Goal: Information Seeking & Learning: Learn about a topic

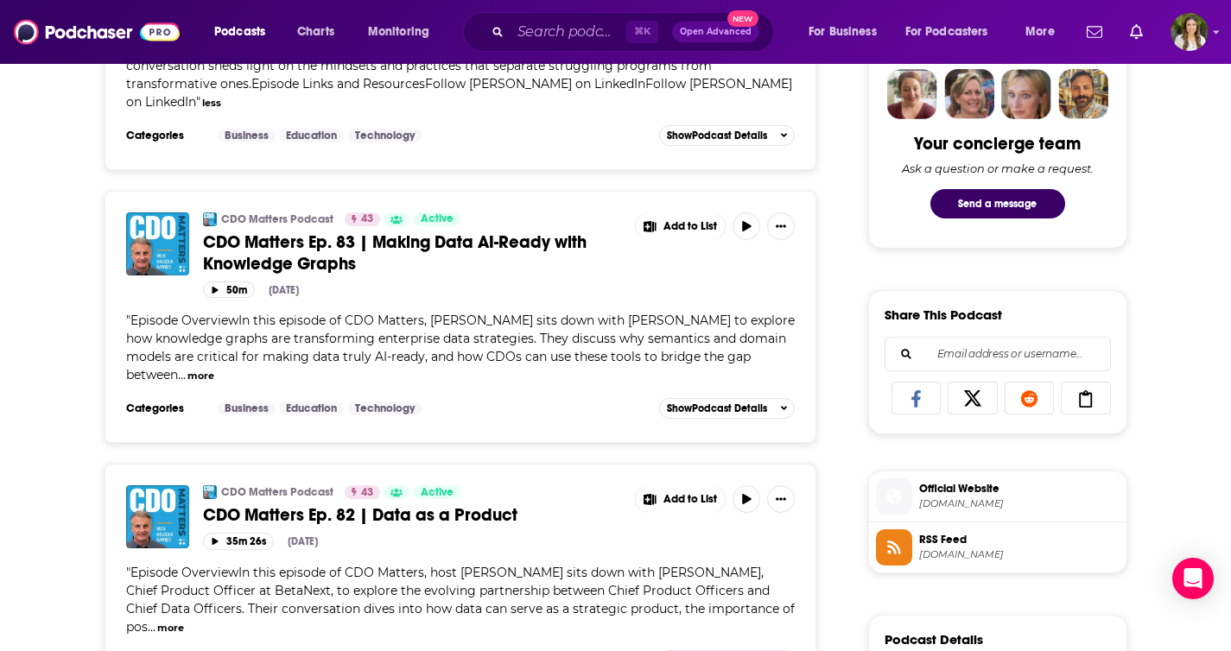
scroll to position [863, 0]
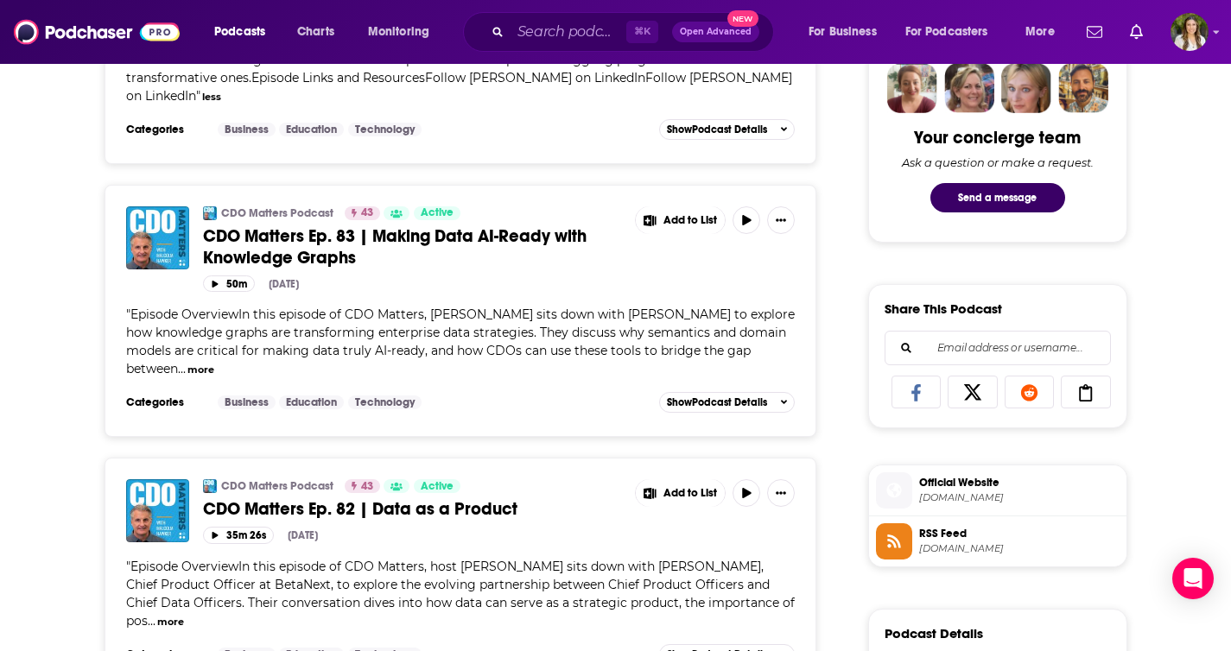
click at [213, 365] on span "" Episode OverviewIn this episode of CDO Matters, [PERSON_NAME] sits down with …" at bounding box center [460, 342] width 669 height 70
click at [214, 370] on button "more" at bounding box center [200, 370] width 27 height 15
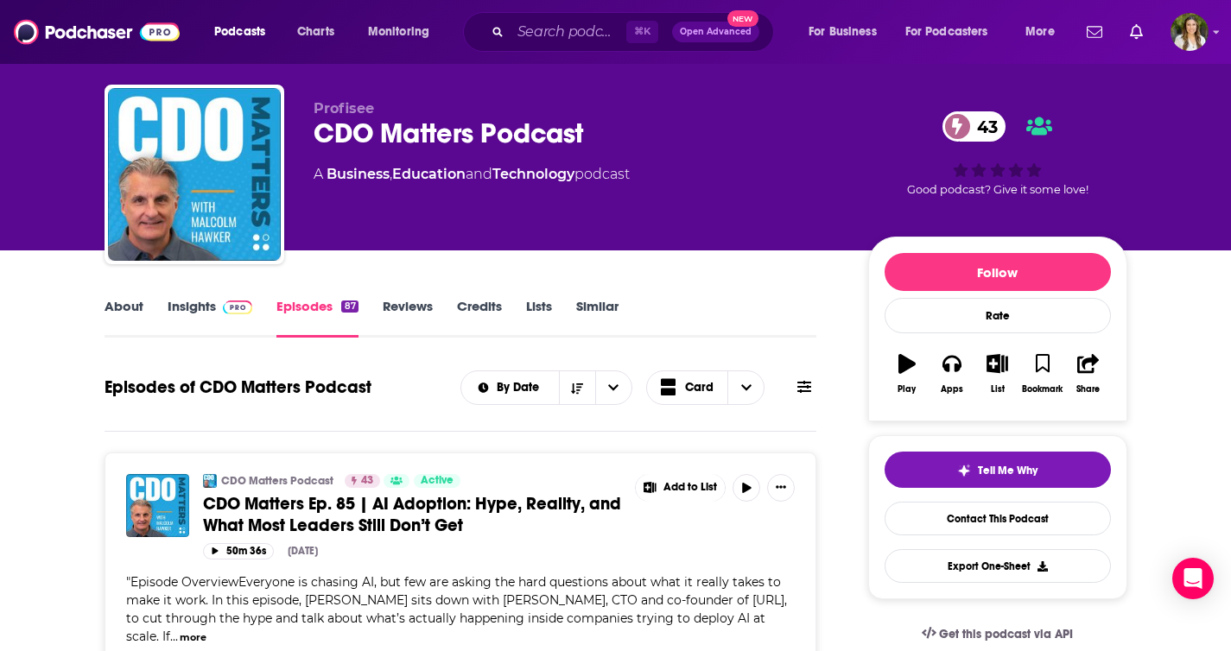
scroll to position [17, 0]
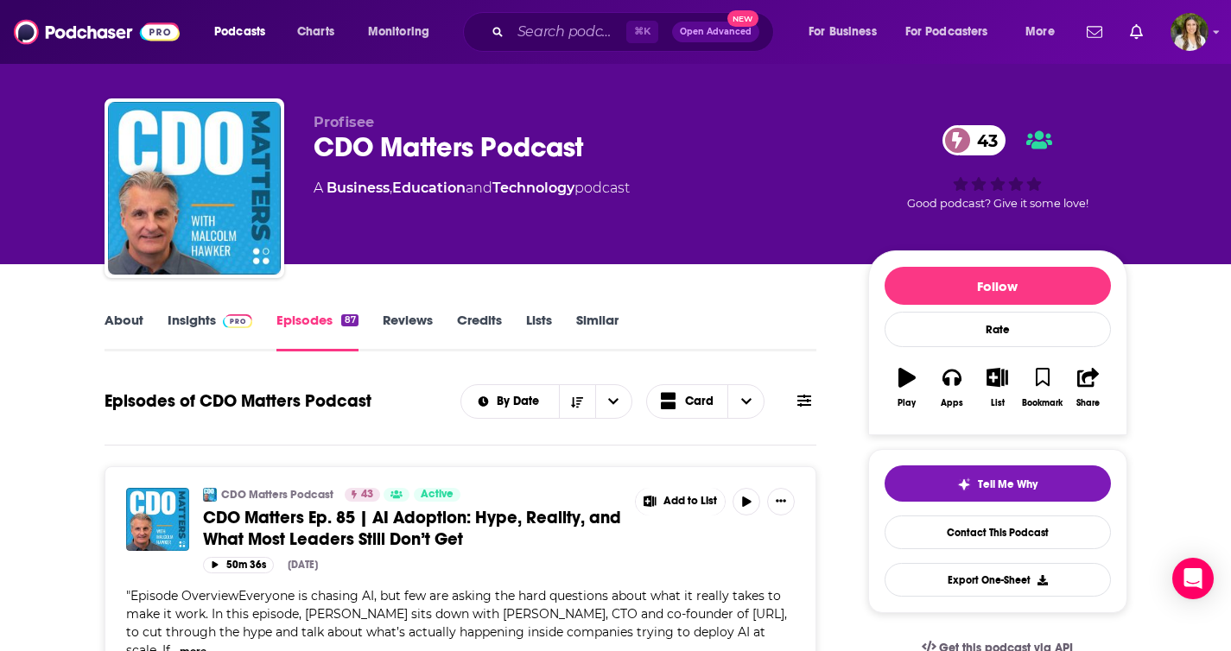
click at [123, 312] on link "About" at bounding box center [124, 332] width 39 height 40
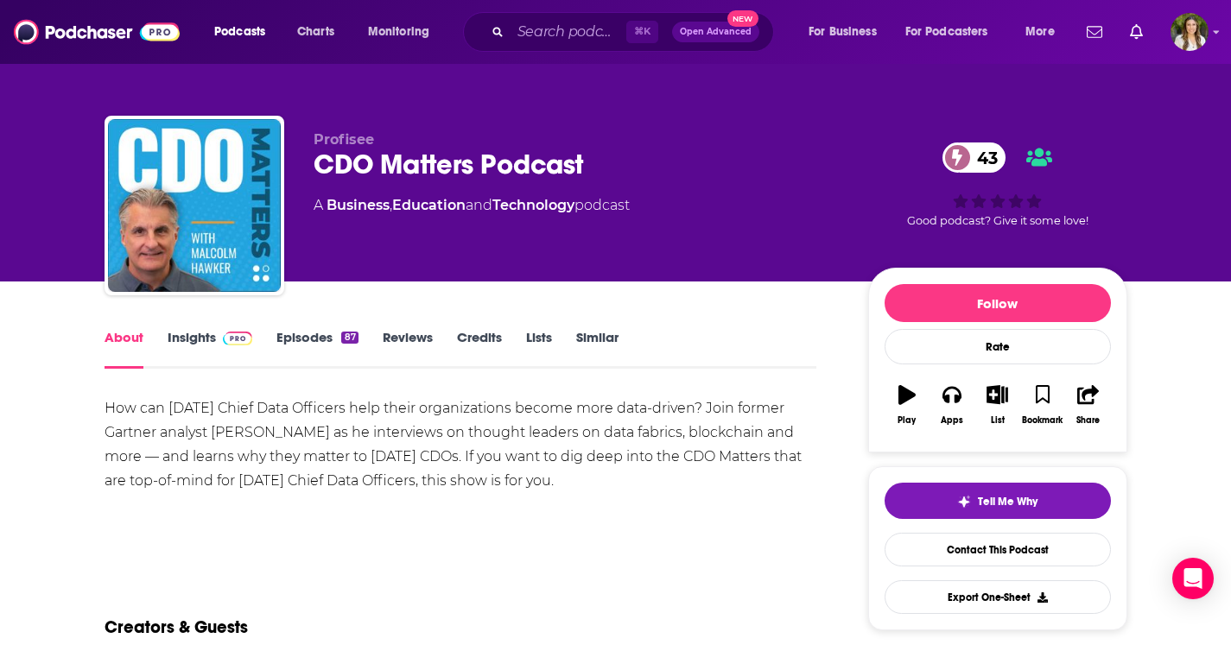
click at [185, 344] on link "Insights" at bounding box center [211, 349] width 86 height 40
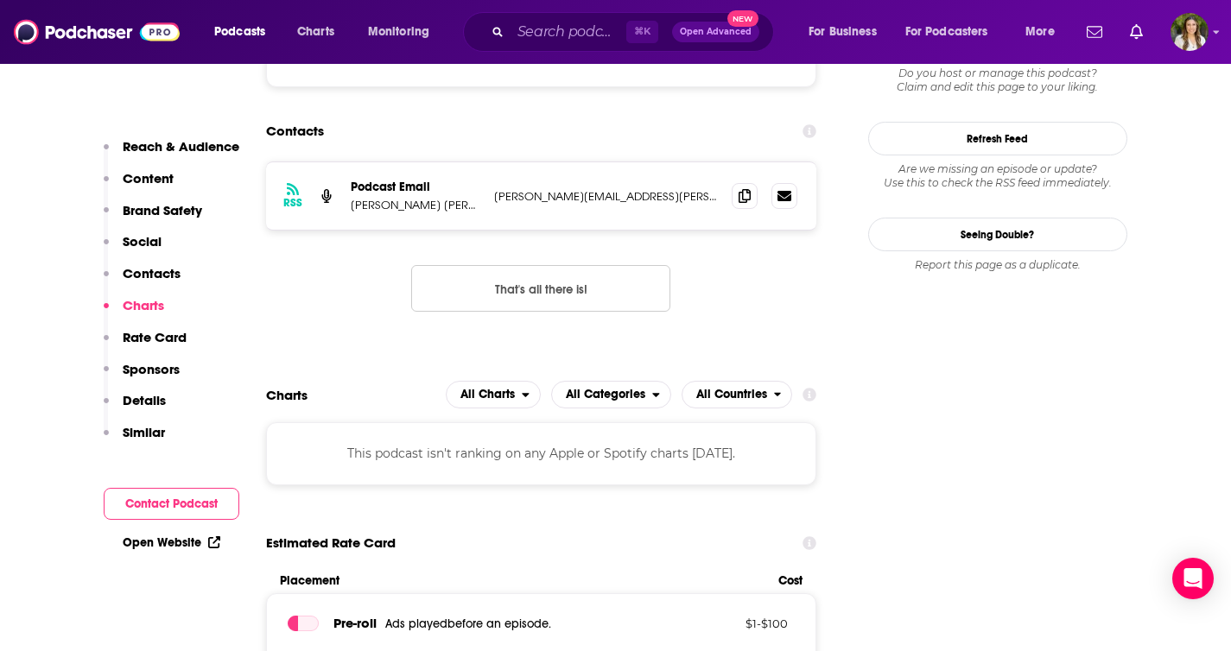
scroll to position [1367, 0]
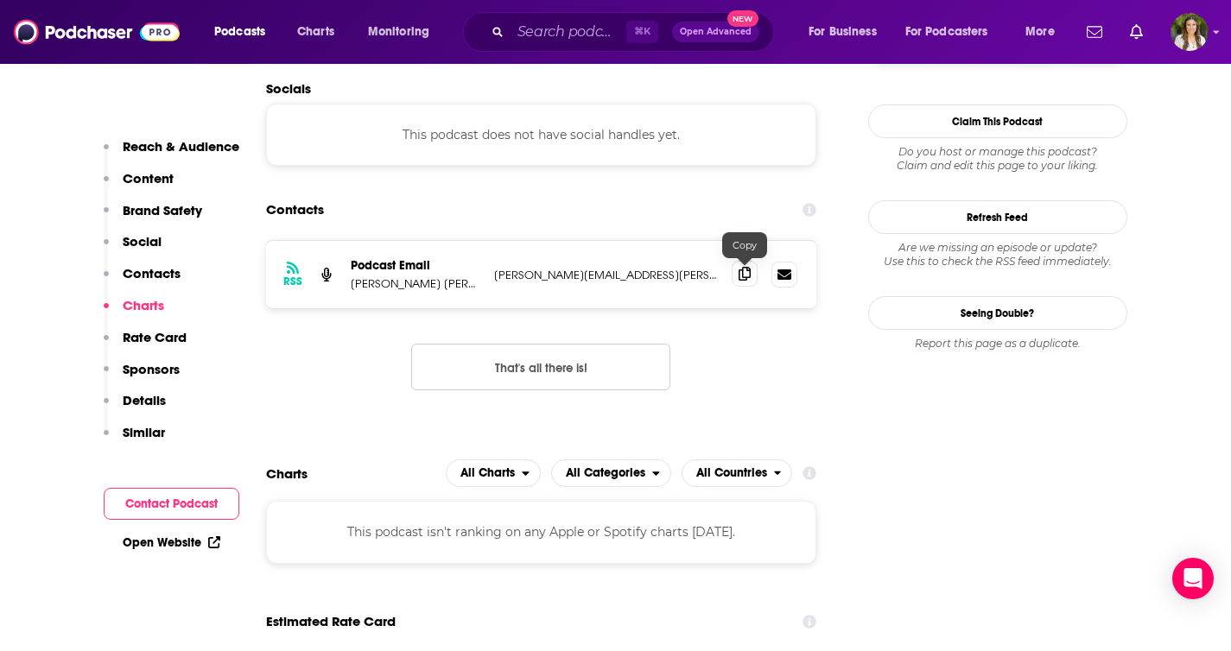
click at [743, 279] on icon at bounding box center [745, 274] width 12 height 14
